Goal: Register for event/course

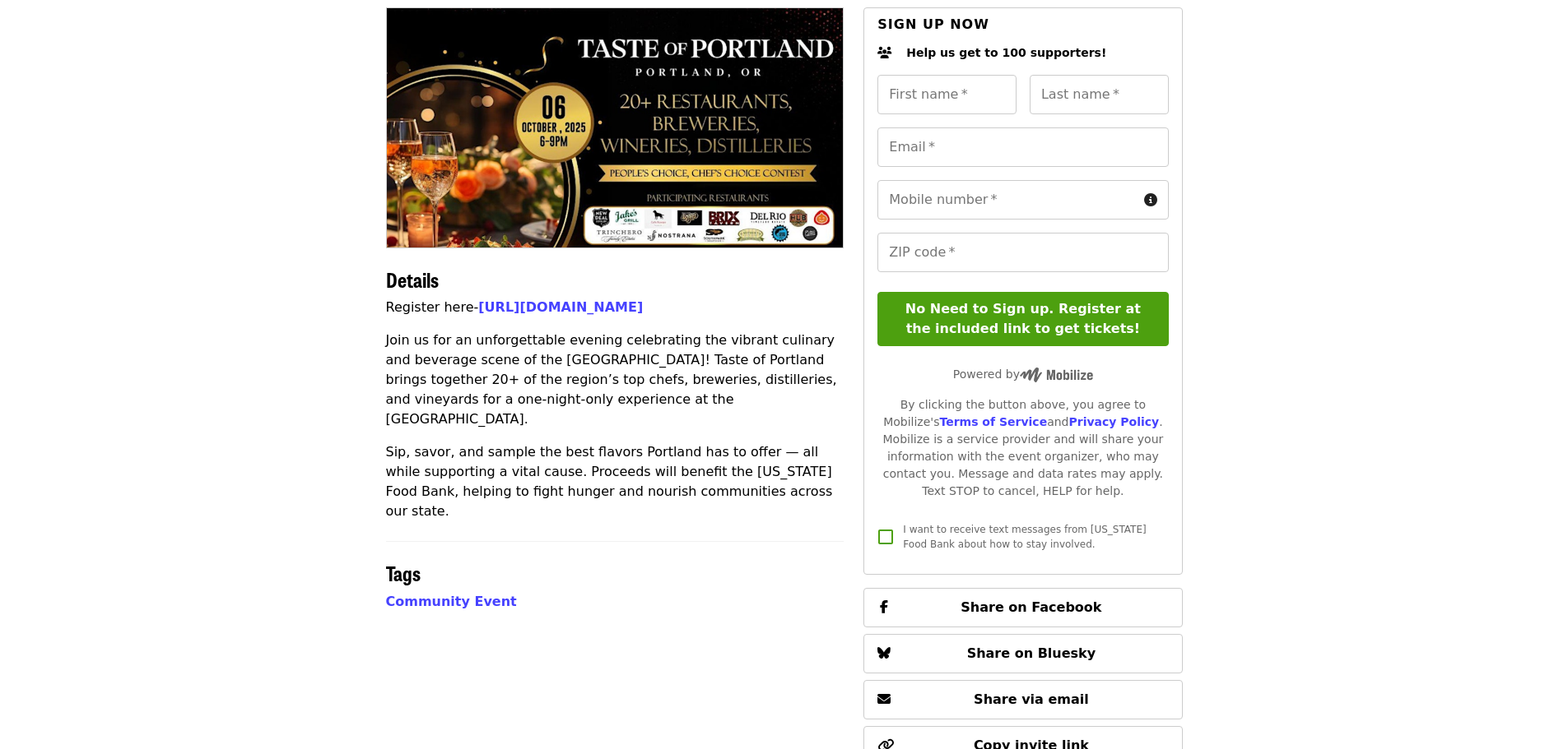
scroll to position [119, 0]
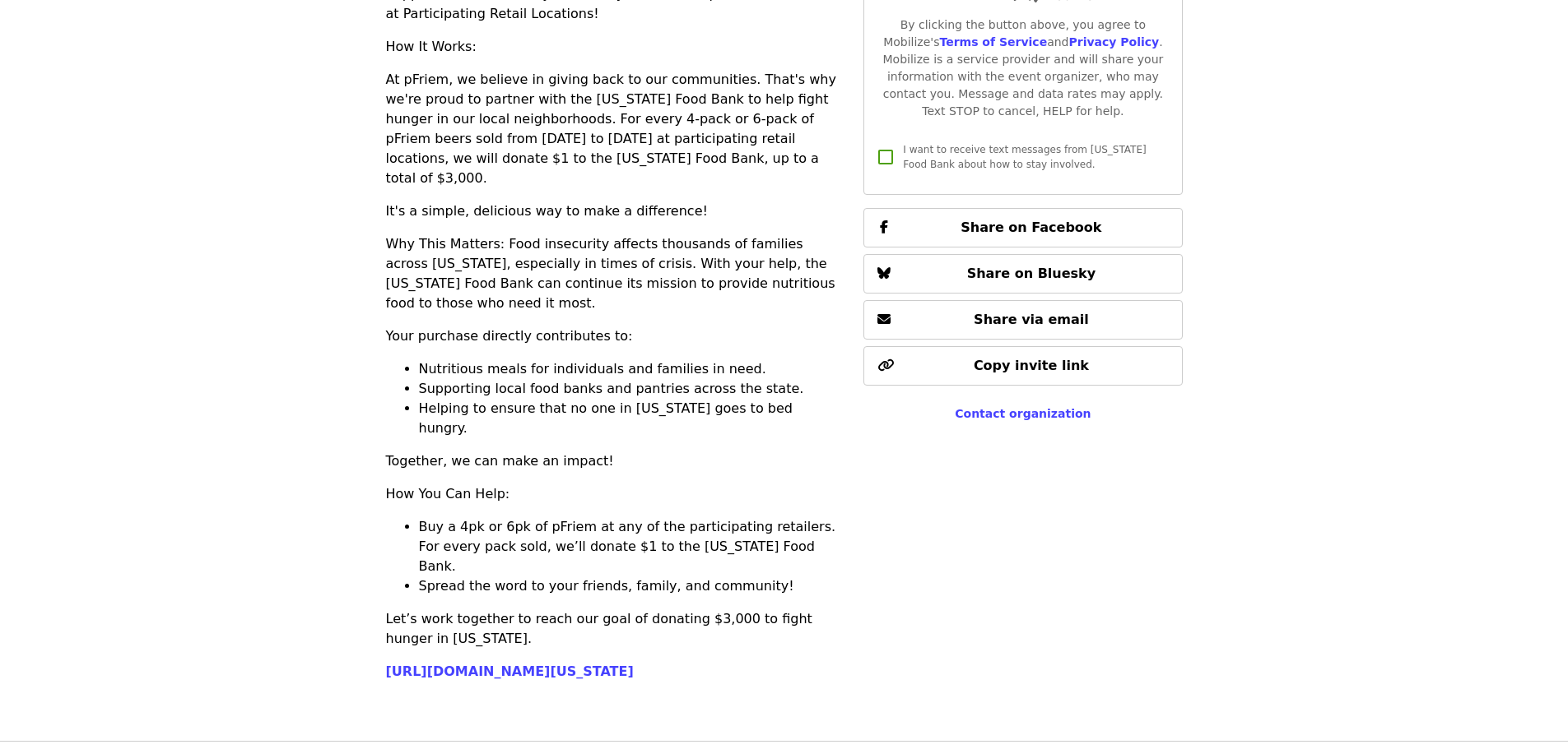
scroll to position [164, 0]
